Goal: Task Accomplishment & Management: Use online tool/utility

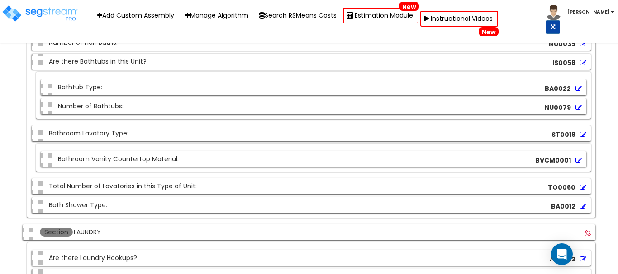
scroll to position [2710, 0]
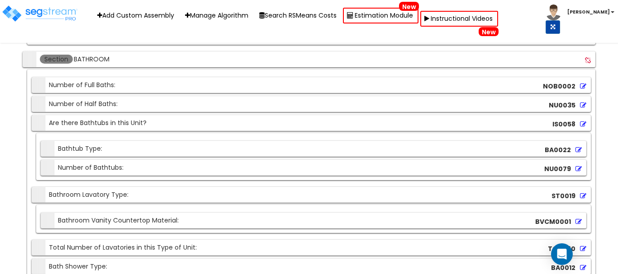
click at [582, 87] on icon at bounding box center [583, 86] width 6 height 6
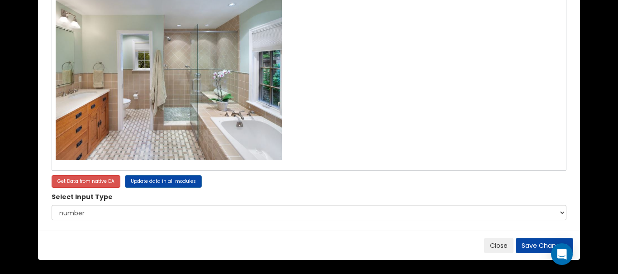
scroll to position [0, 0]
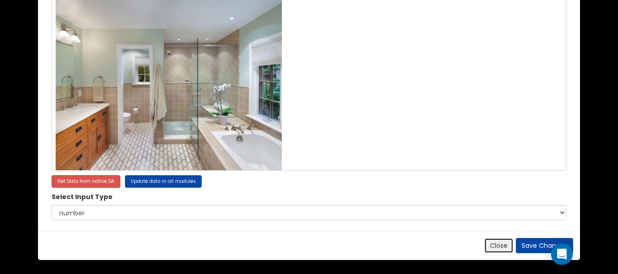
click at [495, 244] on button "Close" at bounding box center [498, 245] width 29 height 15
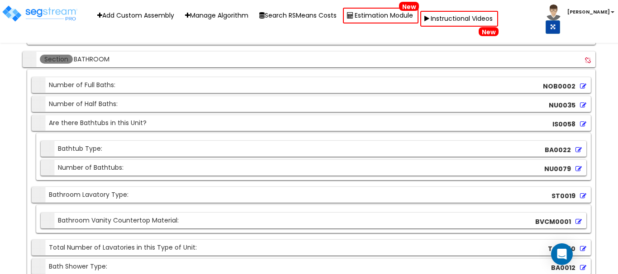
click at [582, 105] on icon at bounding box center [583, 105] width 6 height 6
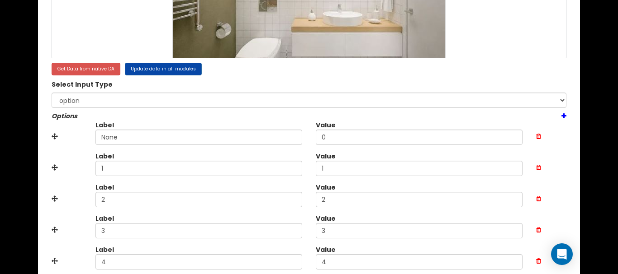
scroll to position [316, 0]
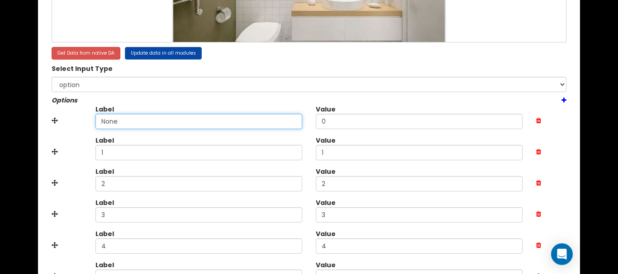
drag, startPoint x: 83, startPoint y: 119, endPoint x: 59, endPoint y: 119, distance: 24.0
click at [58, 119] on div "Label None Value 0" at bounding box center [309, 120] width 528 height 31
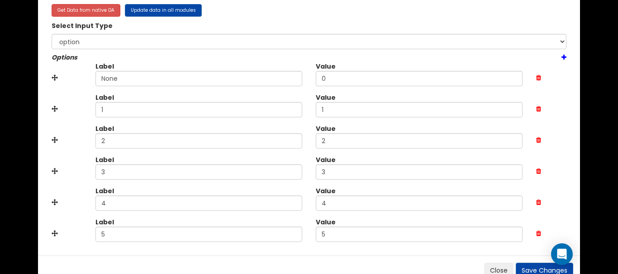
scroll to position [385, 0]
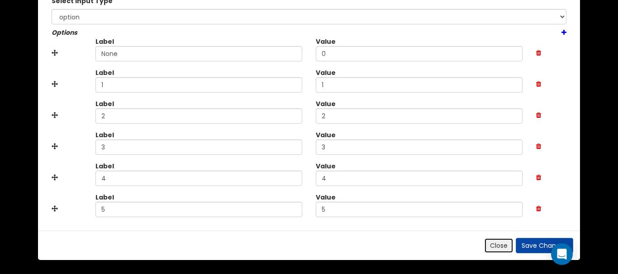
click at [491, 239] on button "Close" at bounding box center [498, 245] width 29 height 15
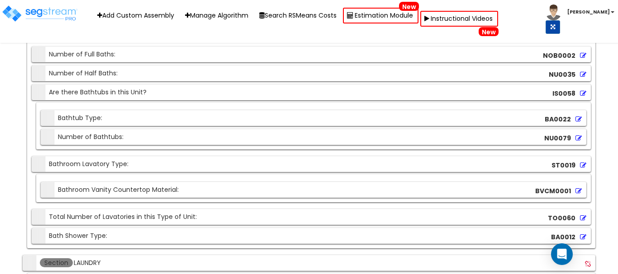
scroll to position [2755, 0]
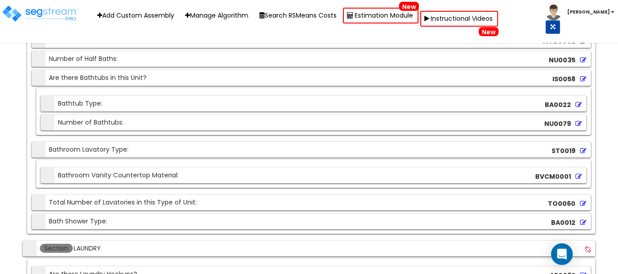
click at [581, 80] on icon at bounding box center [583, 79] width 6 height 6
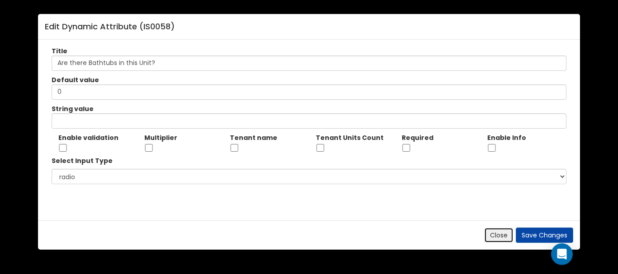
click at [502, 234] on button "Close" at bounding box center [498, 235] width 29 height 15
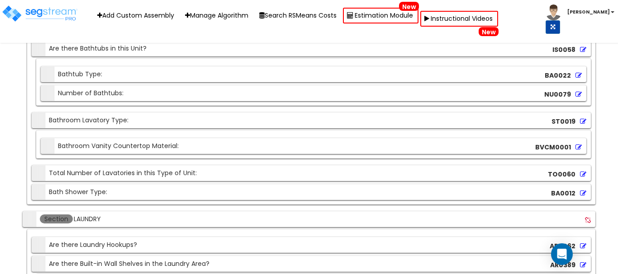
scroll to position [2801, 0]
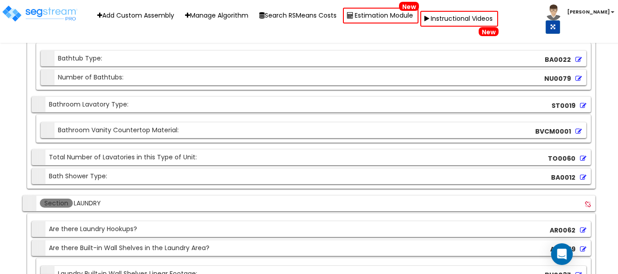
click at [579, 60] on icon at bounding box center [578, 60] width 6 height 6
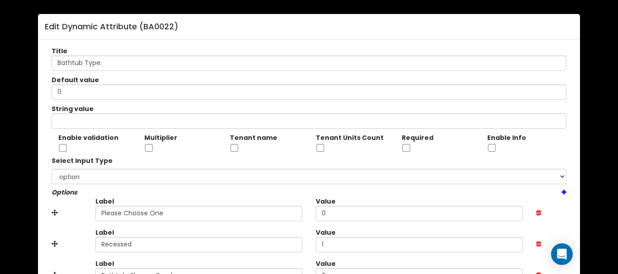
scroll to position [98, 0]
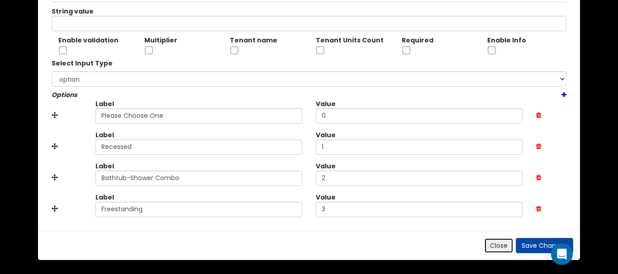
click at [508, 246] on button "Close" at bounding box center [498, 245] width 29 height 15
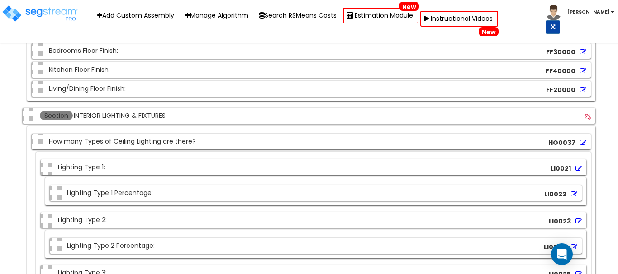
scroll to position [3253, 0]
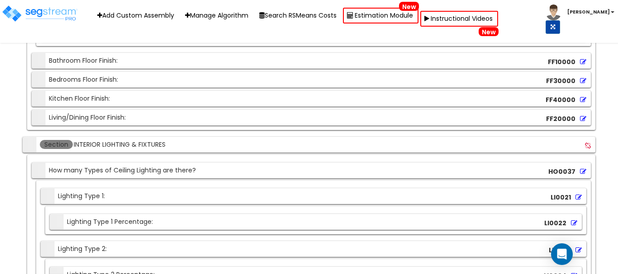
click at [581, 118] on icon at bounding box center [583, 119] width 6 height 6
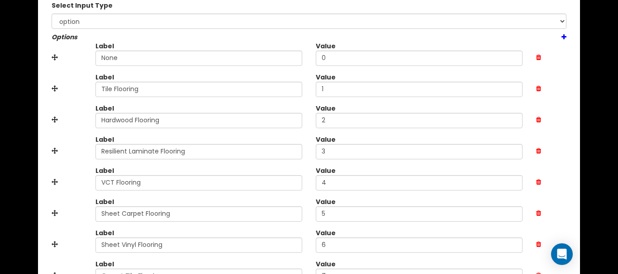
scroll to position [222, 0]
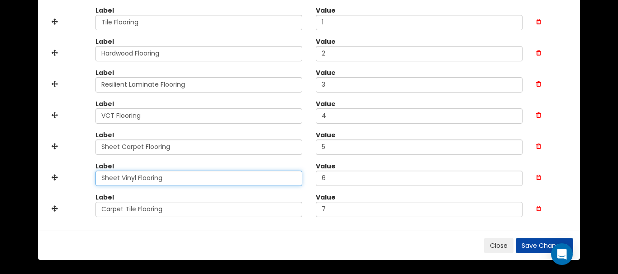
click at [138, 179] on input "Sheet Vinyl Flooring" at bounding box center [198, 178] width 207 height 15
